Goal: Task Accomplishment & Management: Manage account settings

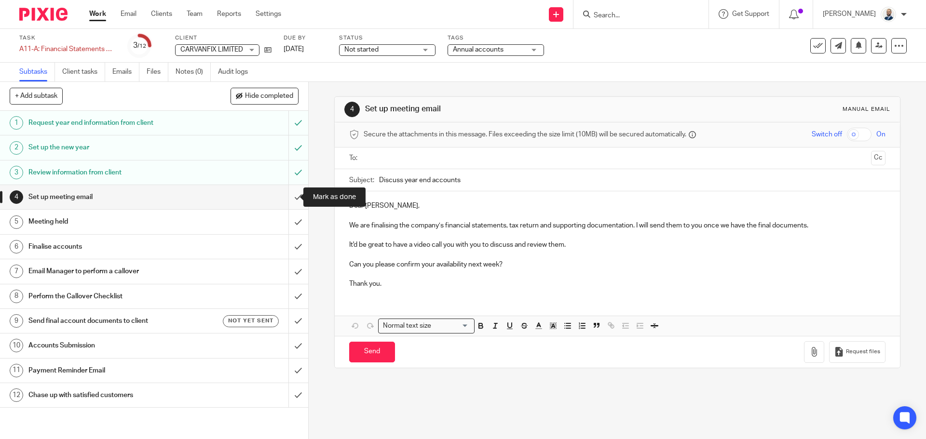
click at [293, 194] on input "submit" at bounding box center [154, 197] width 308 height 24
click at [287, 225] on input "submit" at bounding box center [154, 222] width 308 height 24
click at [287, 241] on input "submit" at bounding box center [154, 247] width 308 height 24
click at [296, 275] on input "submit" at bounding box center [154, 271] width 308 height 24
click at [291, 301] on input "submit" at bounding box center [154, 296] width 308 height 24
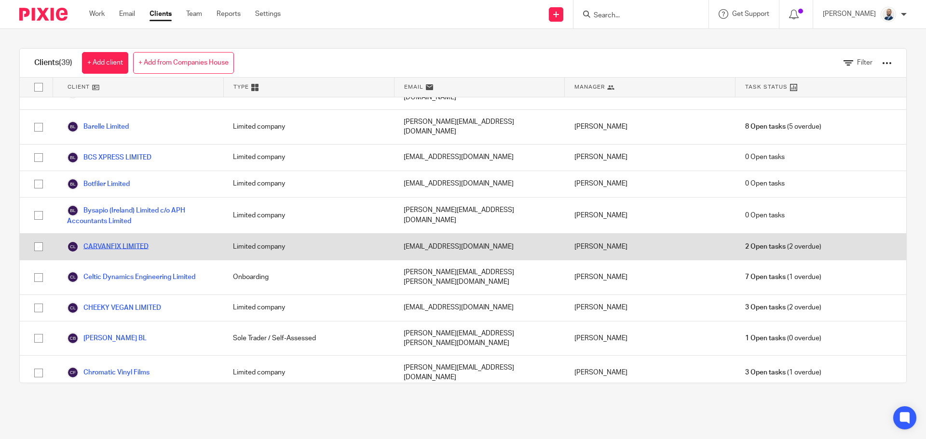
scroll to position [96, 0]
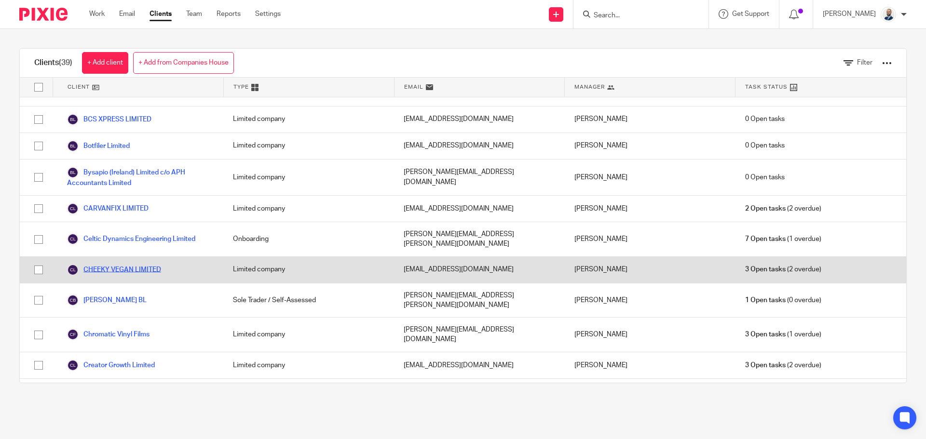
click at [118, 264] on link "CHEEKY VEGAN LIMITED" at bounding box center [114, 270] width 94 height 12
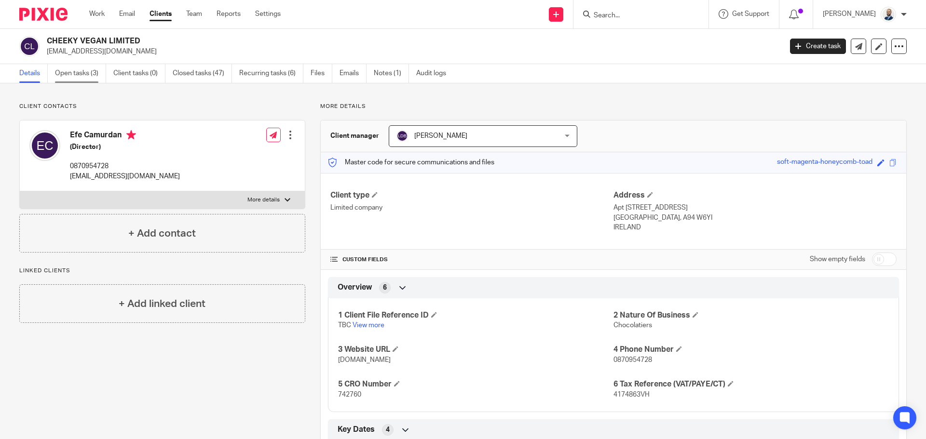
click at [103, 73] on link "Open tasks (3)" at bounding box center [80, 73] width 51 height 19
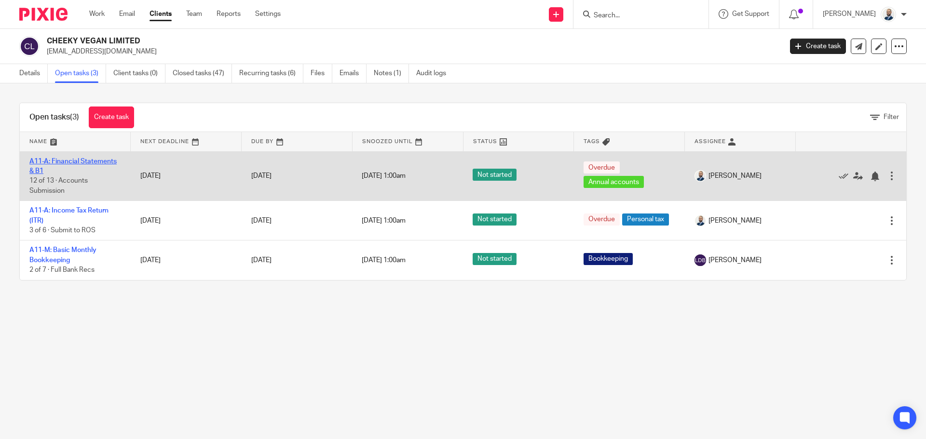
click at [88, 160] on link "A11-A: Financial Statements & B1" at bounding box center [72, 166] width 87 height 16
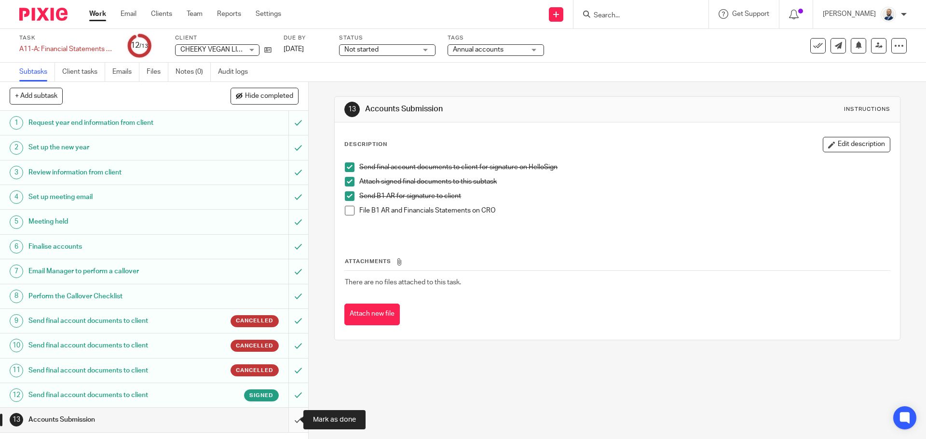
click at [287, 425] on input "submit" at bounding box center [154, 420] width 308 height 24
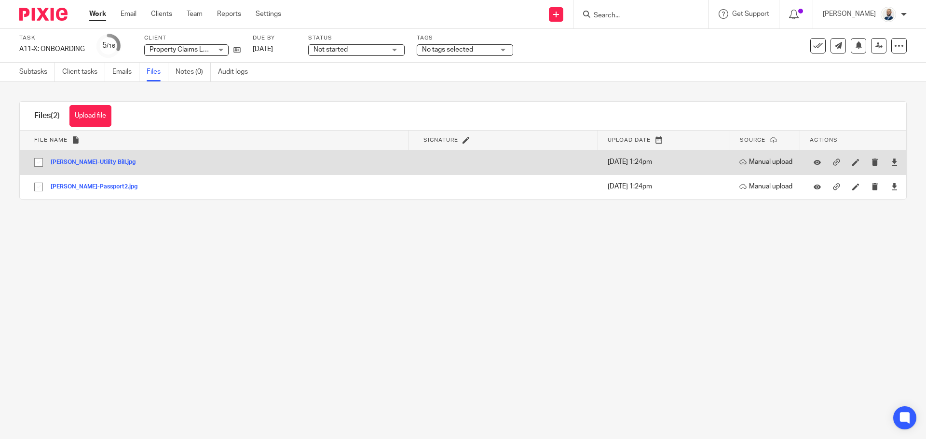
click at [67, 164] on button "Peter-Utility Bill.jpg" at bounding box center [97, 162] width 92 height 7
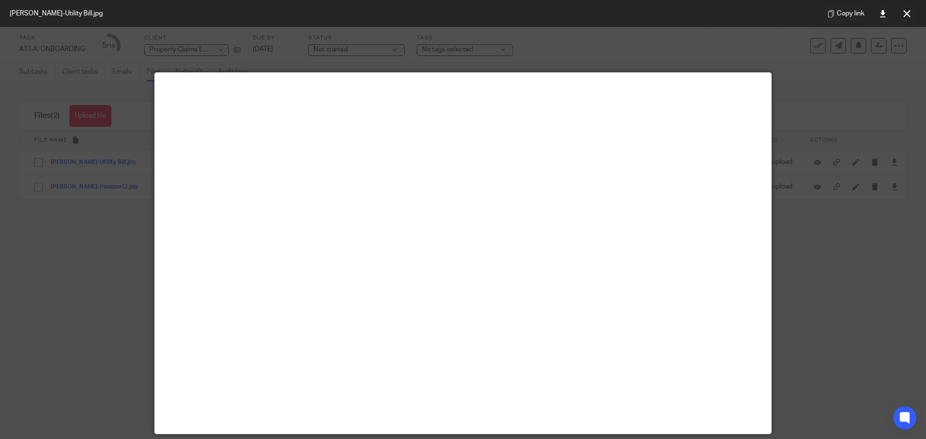
scroll to position [145, 0]
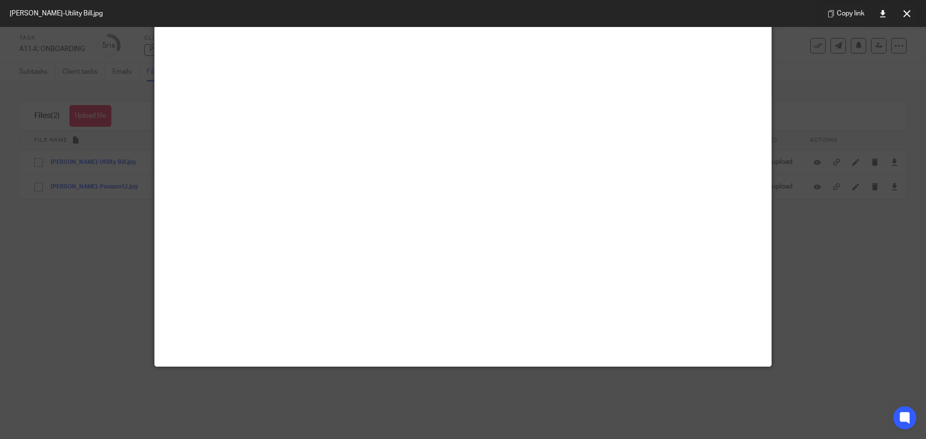
click at [115, 128] on div at bounding box center [463, 219] width 926 height 439
click at [902, 14] on button at bounding box center [906, 13] width 19 height 19
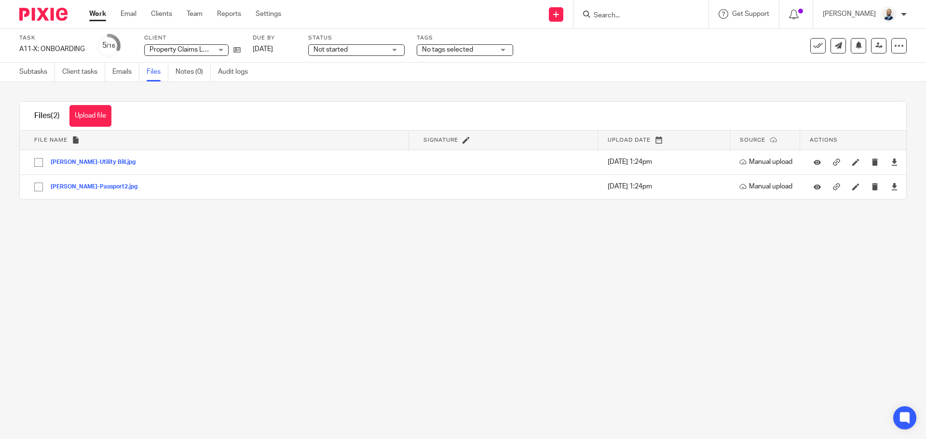
click at [179, 52] on span "Property Claims Loss Assessors Limited" at bounding box center [209, 49] width 121 height 7
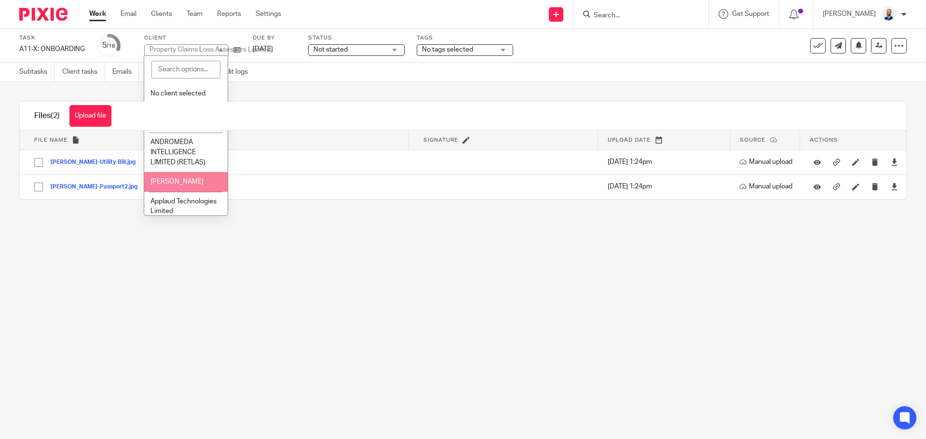
click at [119, 246] on main "Task A11-X: ONBOARDING Save A11-X: ONBOARDING 5 /16 Client Property Claims Loss…" at bounding box center [463, 219] width 926 height 439
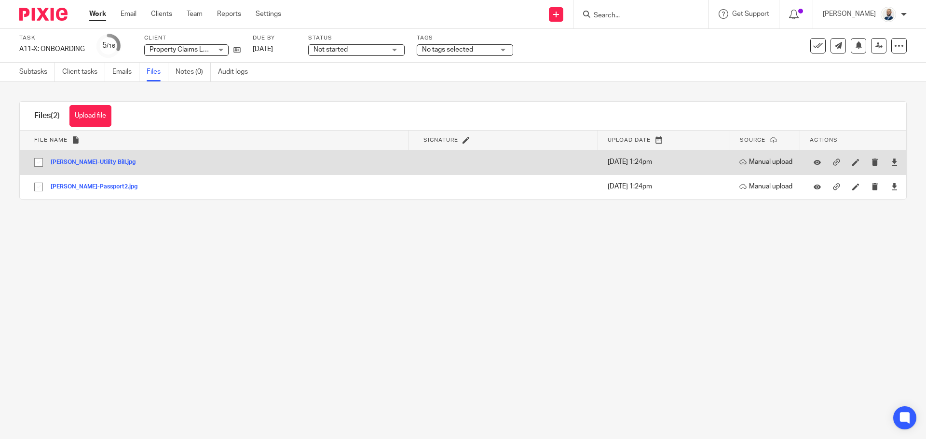
click at [82, 162] on button "Peter-Utility Bill.jpg" at bounding box center [97, 162] width 92 height 7
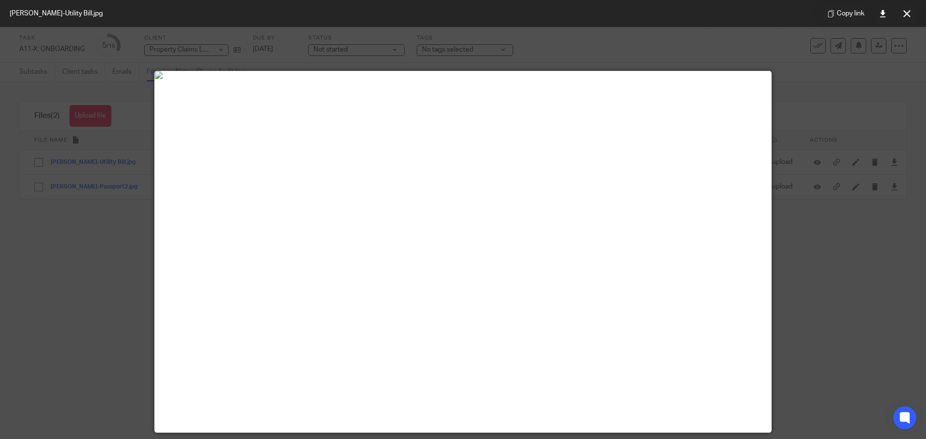
scroll to position [0, 0]
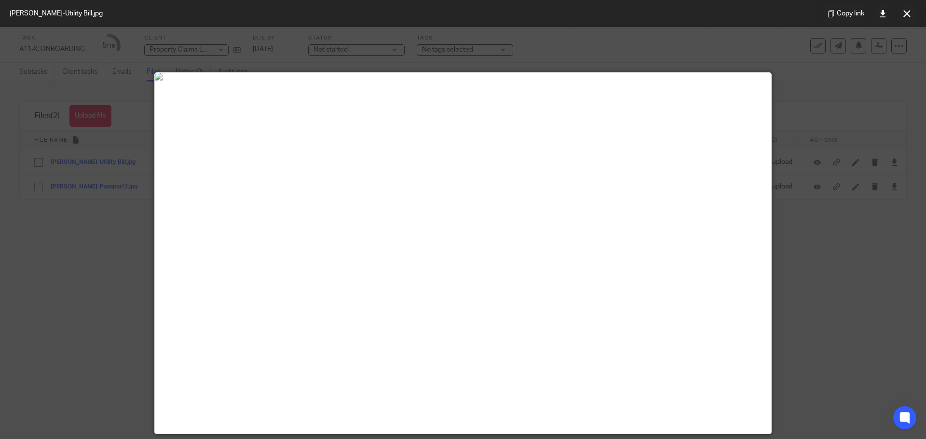
click at [88, 317] on div at bounding box center [463, 219] width 926 height 439
click at [907, 12] on icon at bounding box center [906, 13] width 7 height 7
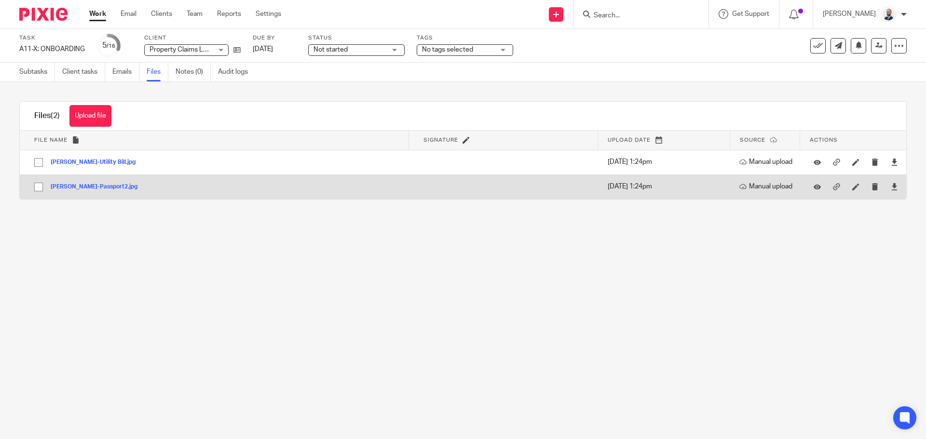
click at [66, 184] on button "Peter-Passport2.jpg" at bounding box center [98, 187] width 94 height 7
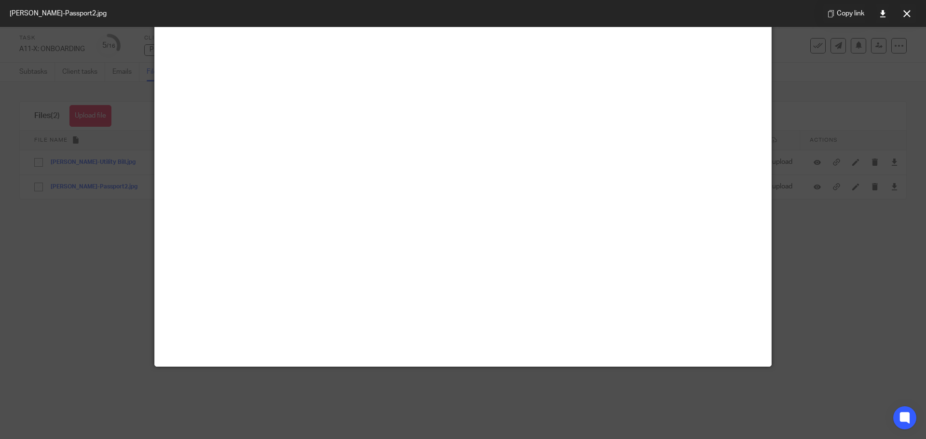
scroll to position [528, 0]
click at [60, 273] on div at bounding box center [463, 219] width 926 height 439
click at [906, 15] on icon at bounding box center [906, 13] width 7 height 7
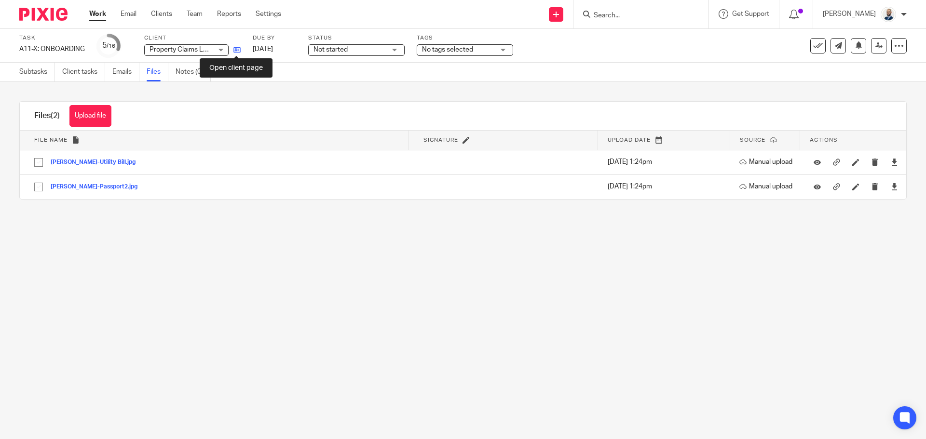
click at [235, 48] on icon at bounding box center [236, 49] width 7 height 7
click at [47, 76] on link "Subtasks" at bounding box center [37, 72] width 36 height 19
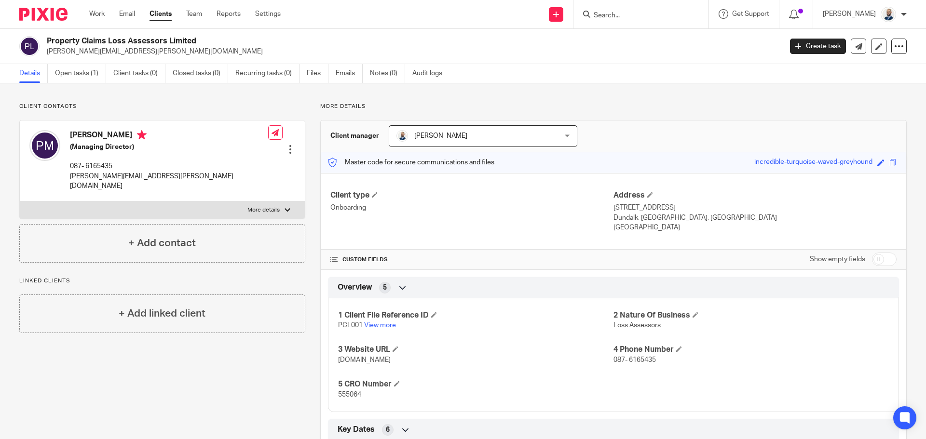
drag, startPoint x: 49, startPoint y: 39, endPoint x: 241, endPoint y: 27, distance: 191.8
click at [193, 30] on div "Property Claims Loss Assessors Limited peter.mulvaney@pcla.ie Create task Updat…" at bounding box center [463, 46] width 926 height 35
copy h2 "Property Claims Loss Assessors Limited"
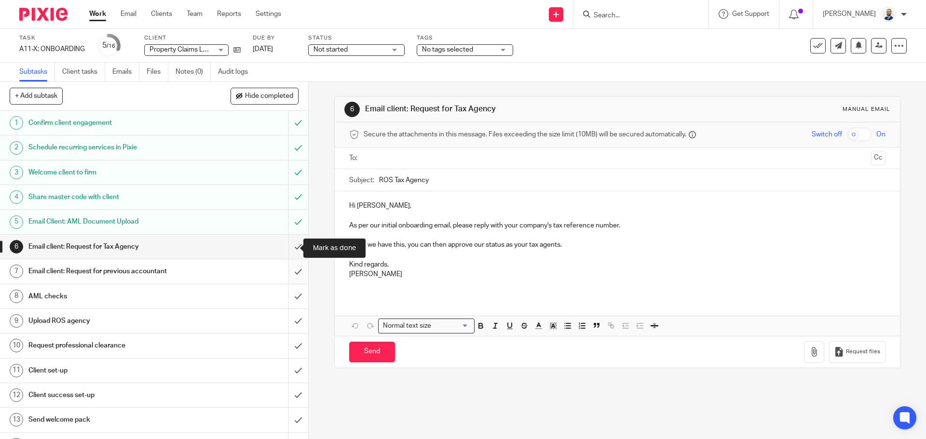
scroll to position [48, 0]
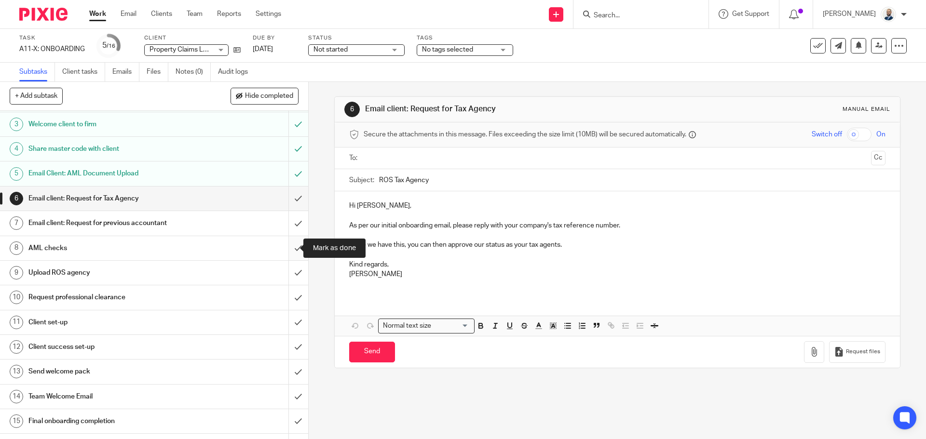
click at [287, 252] on input "submit" at bounding box center [154, 248] width 308 height 24
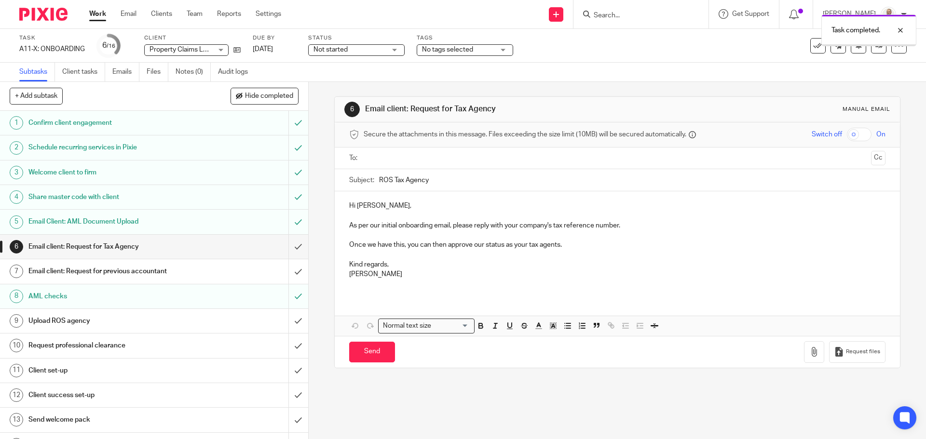
click at [287, 252] on input "submit" at bounding box center [154, 247] width 308 height 24
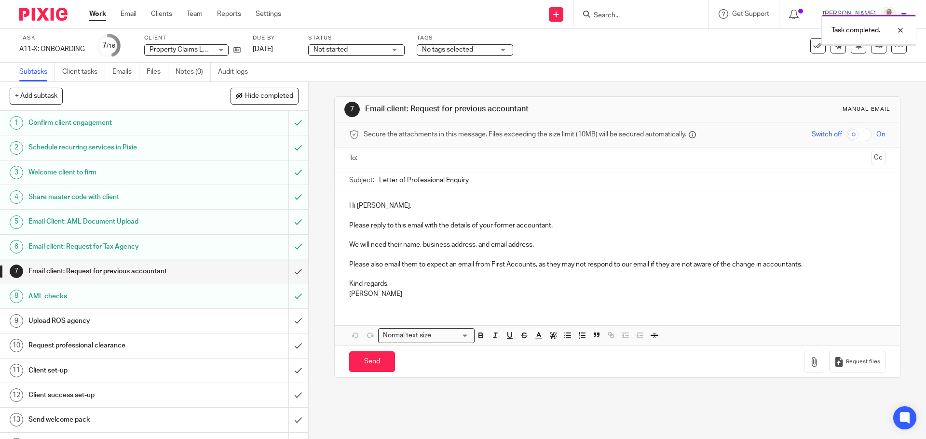
click at [288, 250] on input "submit" at bounding box center [154, 247] width 308 height 24
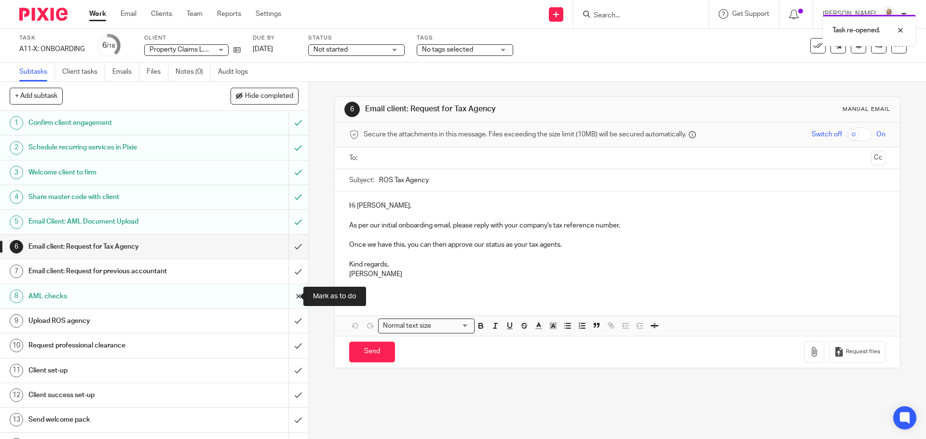
click at [289, 297] on input "submit" at bounding box center [154, 296] width 308 height 24
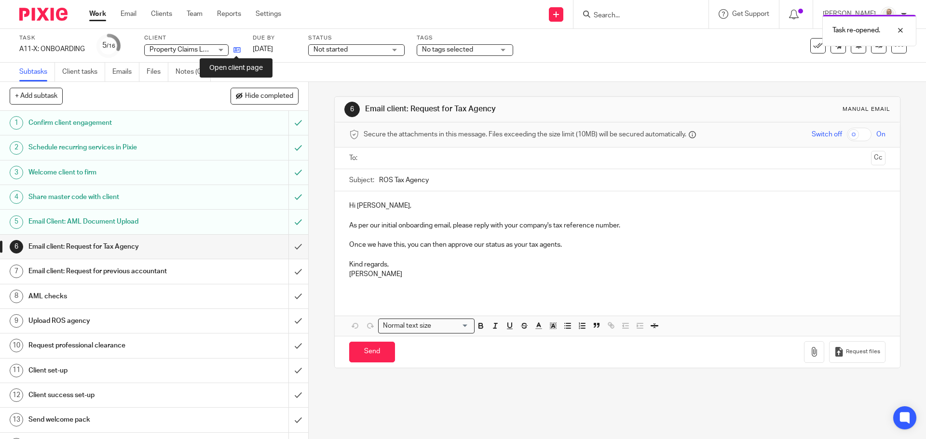
click at [237, 50] on icon at bounding box center [236, 49] width 7 height 7
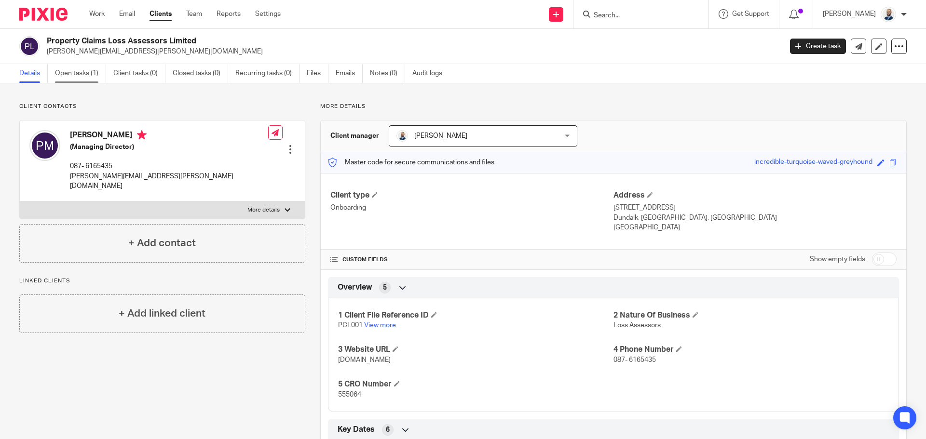
click at [85, 77] on link "Open tasks (1)" at bounding box center [80, 73] width 51 height 19
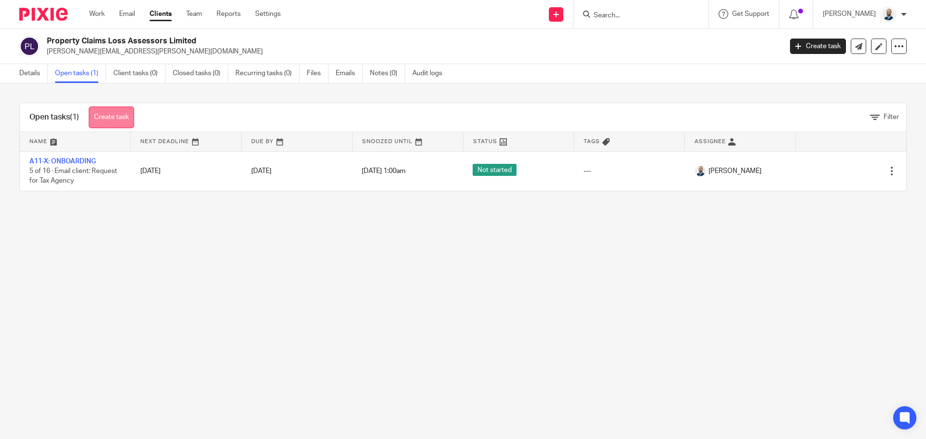
click at [114, 114] on link "Create task" at bounding box center [111, 118] width 45 height 22
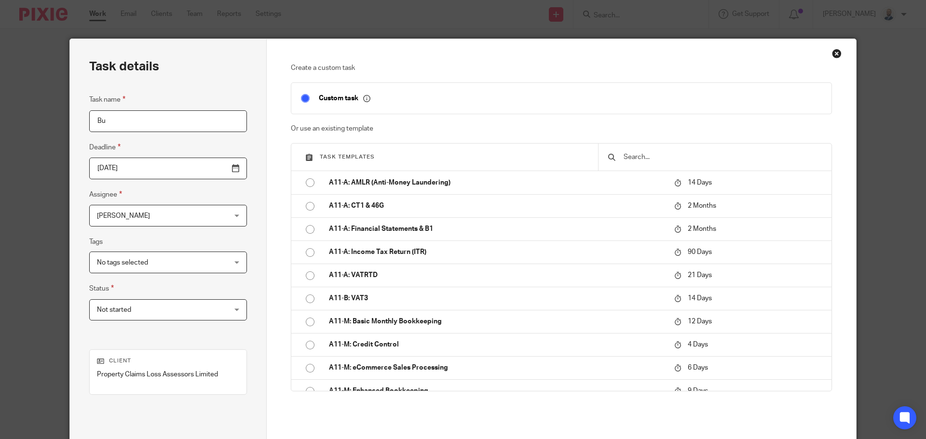
type input "B"
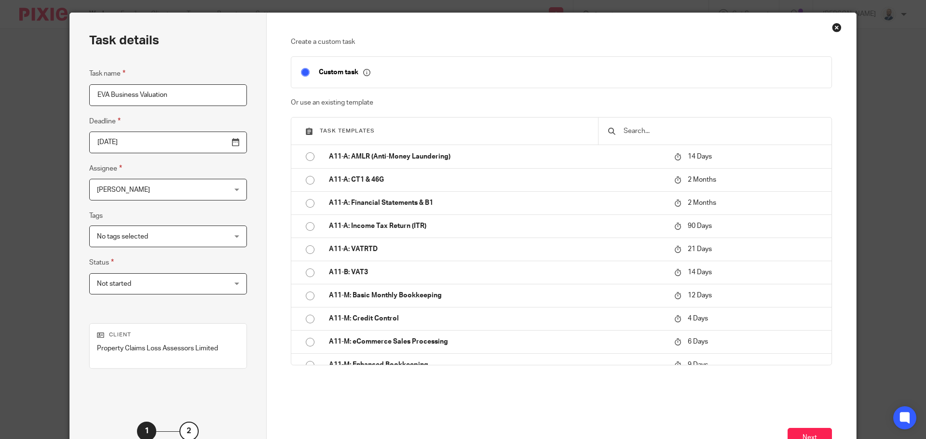
scroll to position [48, 0]
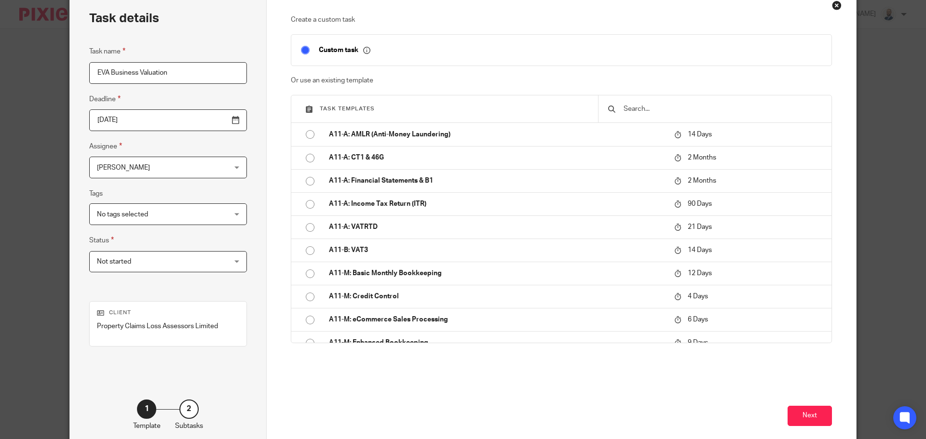
type input "EVA Business Valuation"
click at [159, 124] on input "[DATE]" at bounding box center [168, 120] width 158 height 22
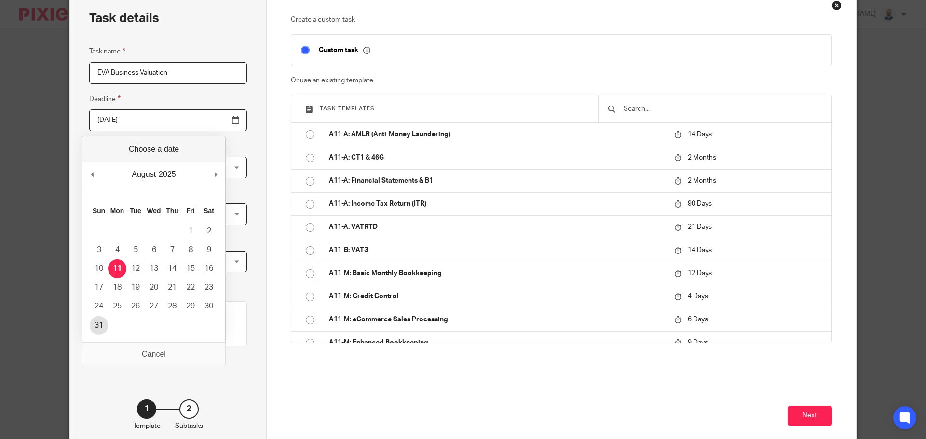
type input "2025-08-30"
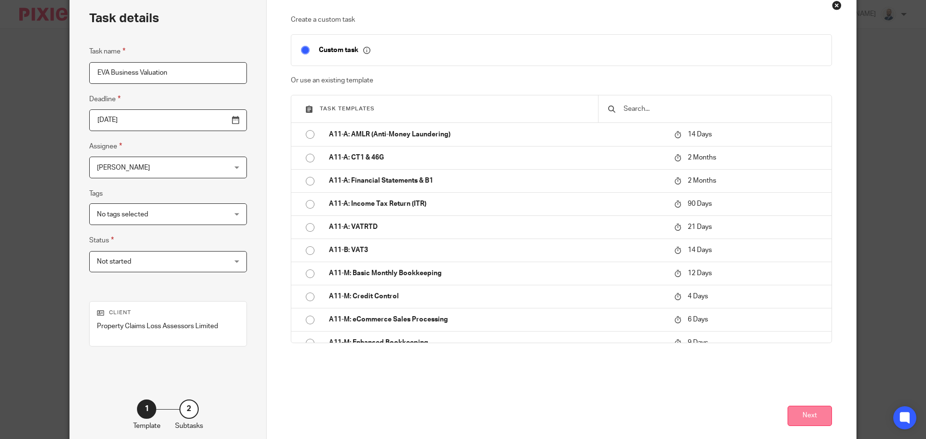
click at [801, 419] on button "Next" at bounding box center [809, 416] width 44 height 21
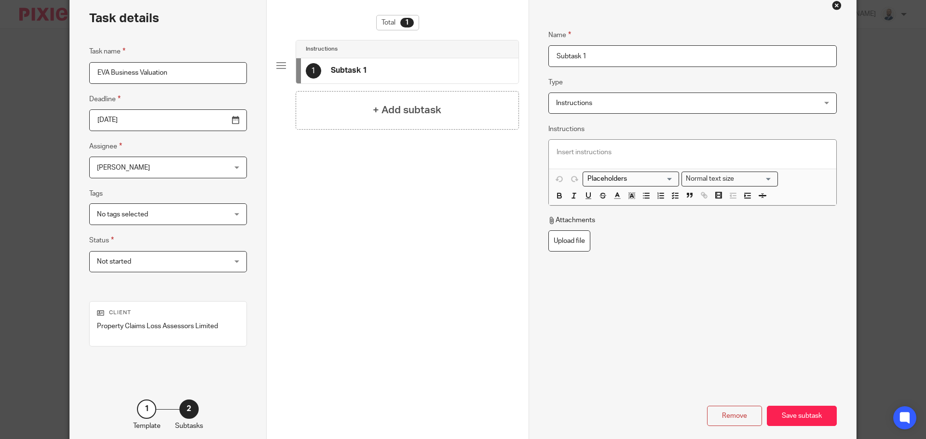
click at [151, 173] on span "[PERSON_NAME]" at bounding box center [157, 167] width 120 height 20
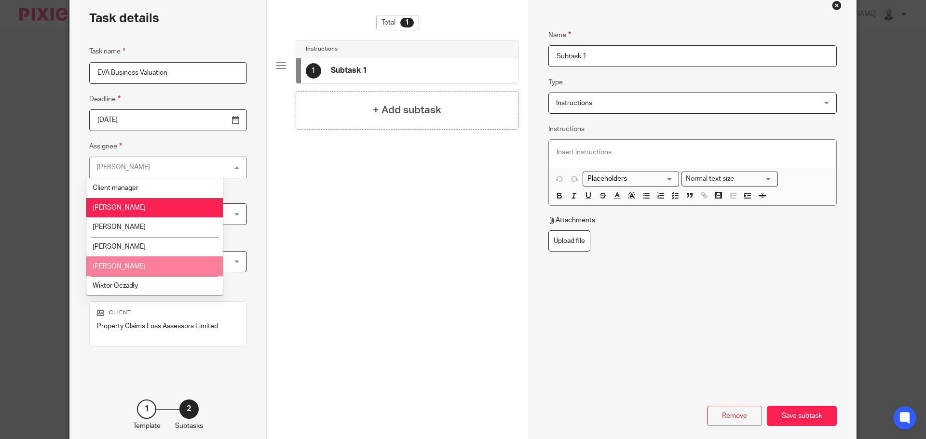
click at [131, 267] on span "[PERSON_NAME]" at bounding box center [119, 266] width 53 height 7
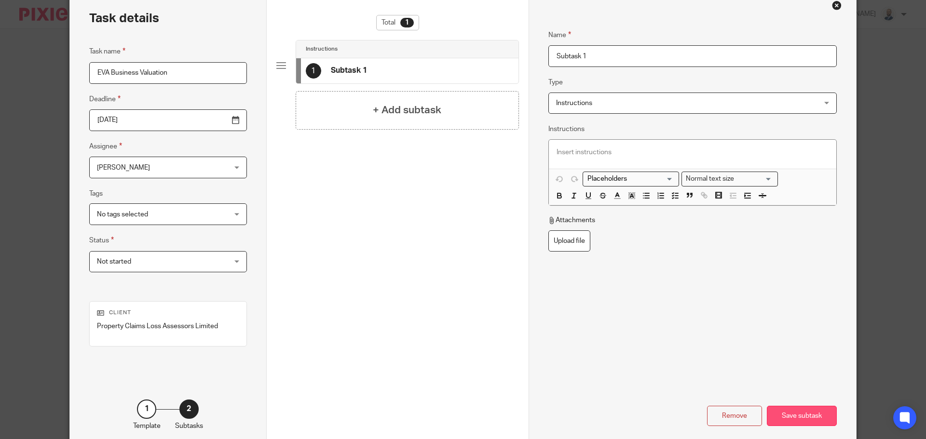
click at [806, 414] on div "Save subtask" at bounding box center [802, 416] width 70 height 21
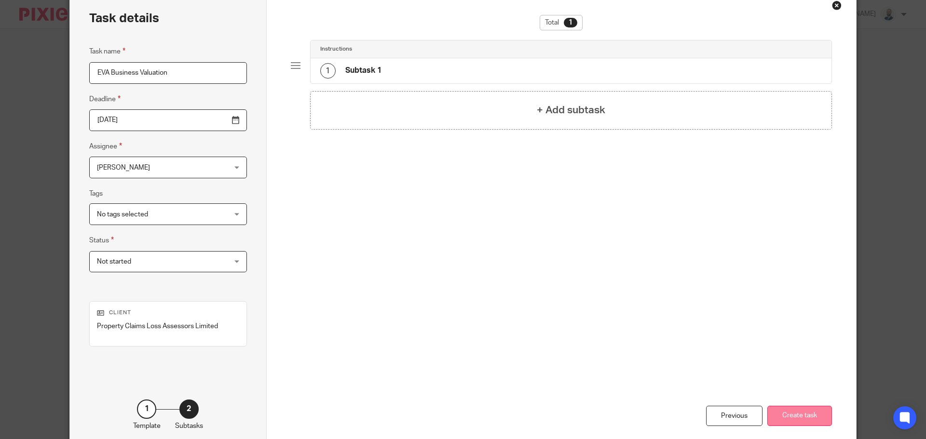
click at [805, 416] on button "Create task" at bounding box center [799, 416] width 65 height 21
